Goal: Download file/media

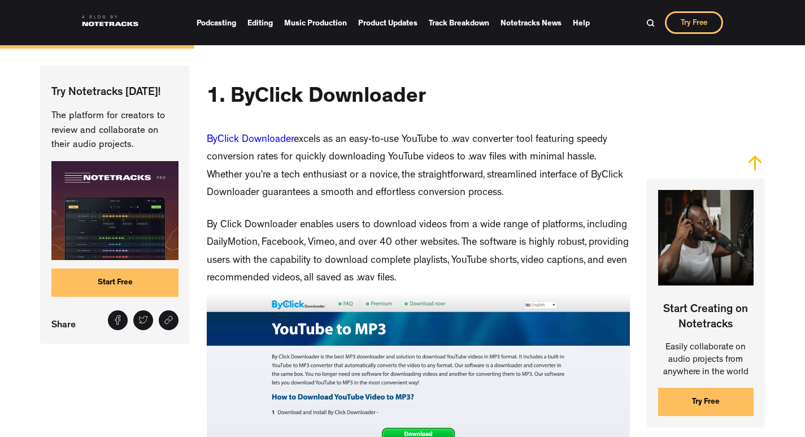
scroll to position [1129, 0]
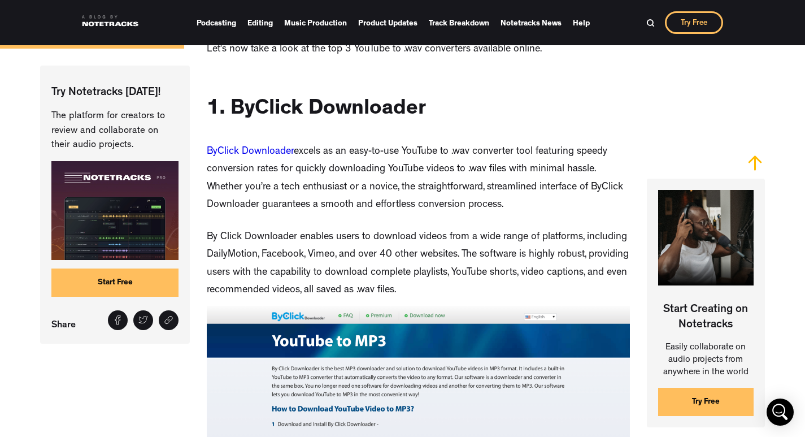
click at [253, 147] on link "ByClick Downloader" at bounding box center [250, 152] width 87 height 10
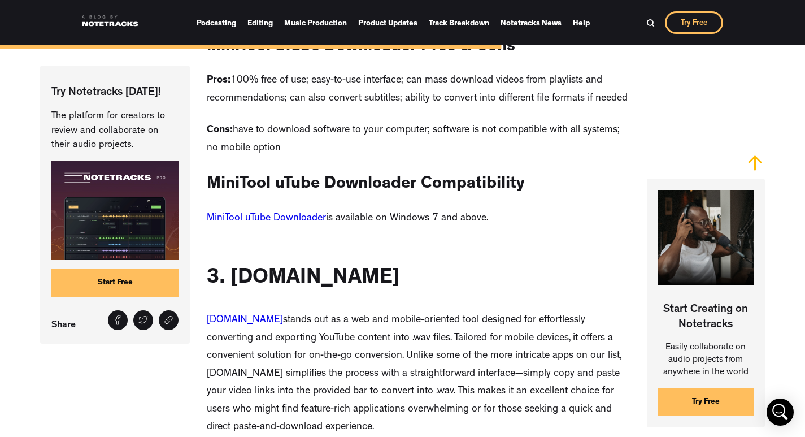
scroll to position [2974, 0]
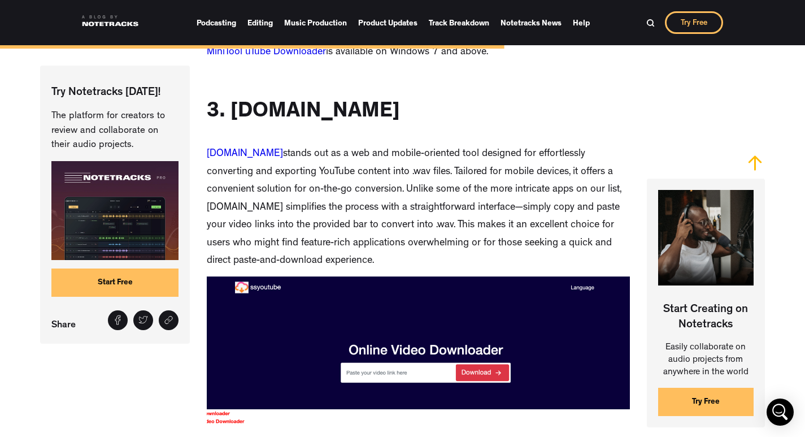
click at [254, 149] on link "[DOMAIN_NAME]" at bounding box center [245, 154] width 76 height 10
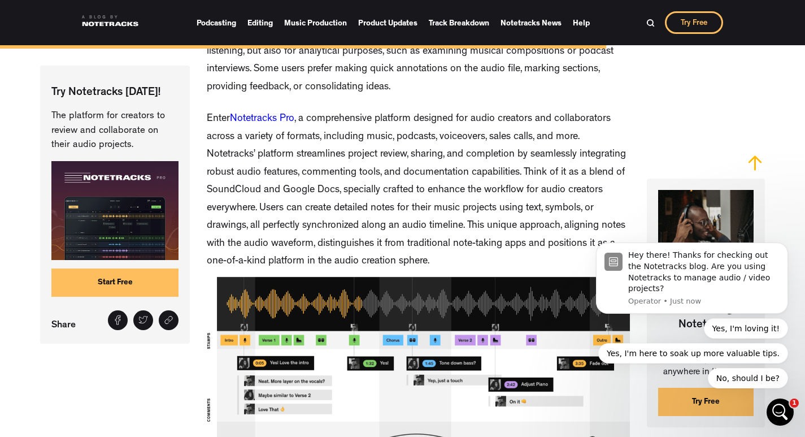
scroll to position [3990, 0]
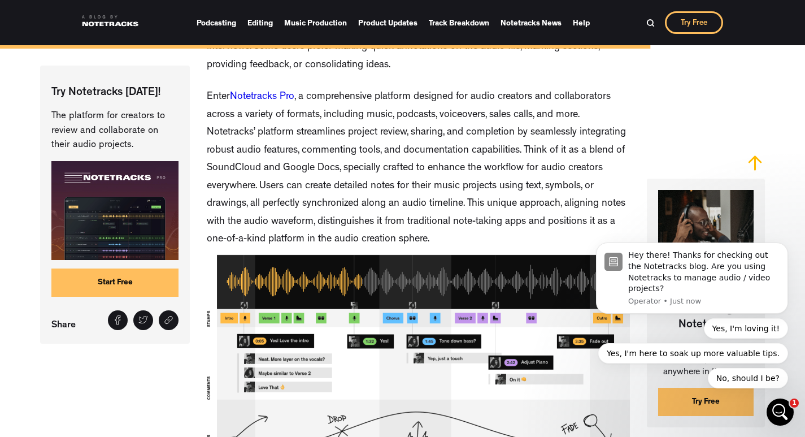
click at [257, 92] on link "Notetracks Pro" at bounding box center [262, 97] width 64 height 10
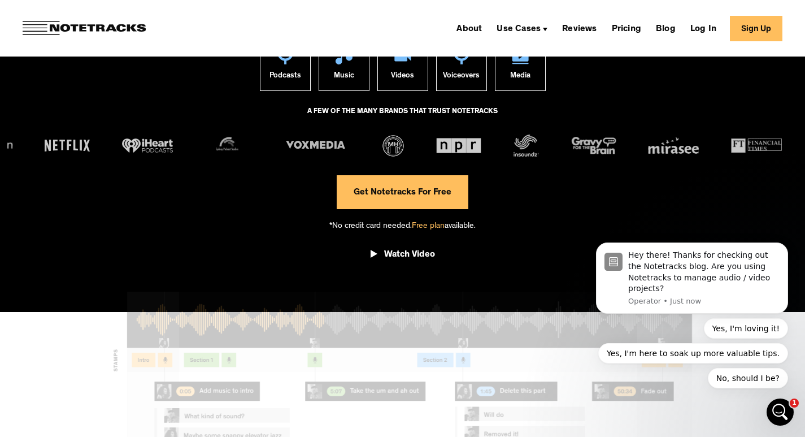
scroll to position [169, 0]
